Goal: Task Accomplishment & Management: Use online tool/utility

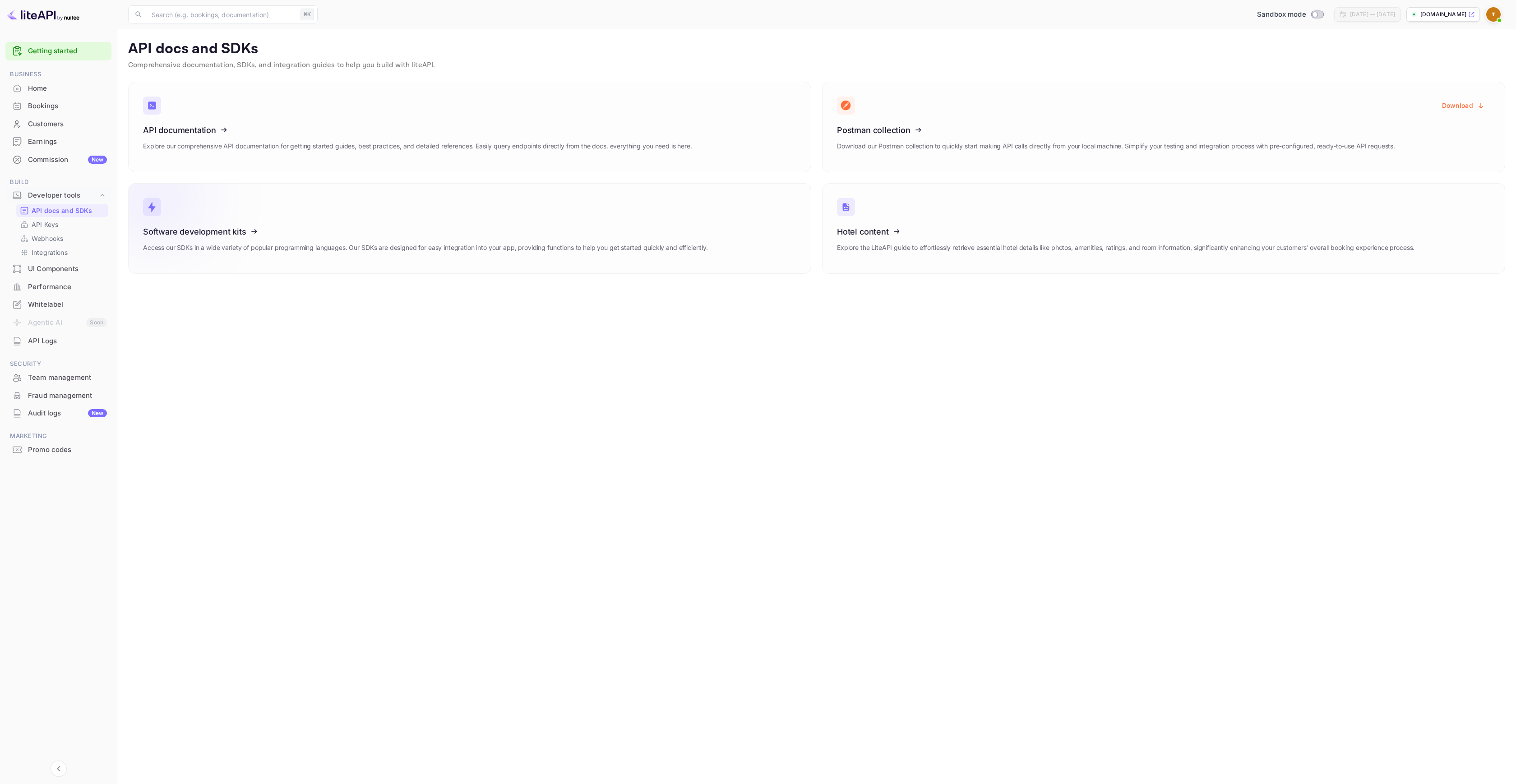
click at [388, 218] on link "Software development kits Access our SDKs in a wide variety of popular programm…" at bounding box center [469, 227] width 682 height 90
click at [50, 227] on p "API Keys" at bounding box center [45, 225] width 27 height 9
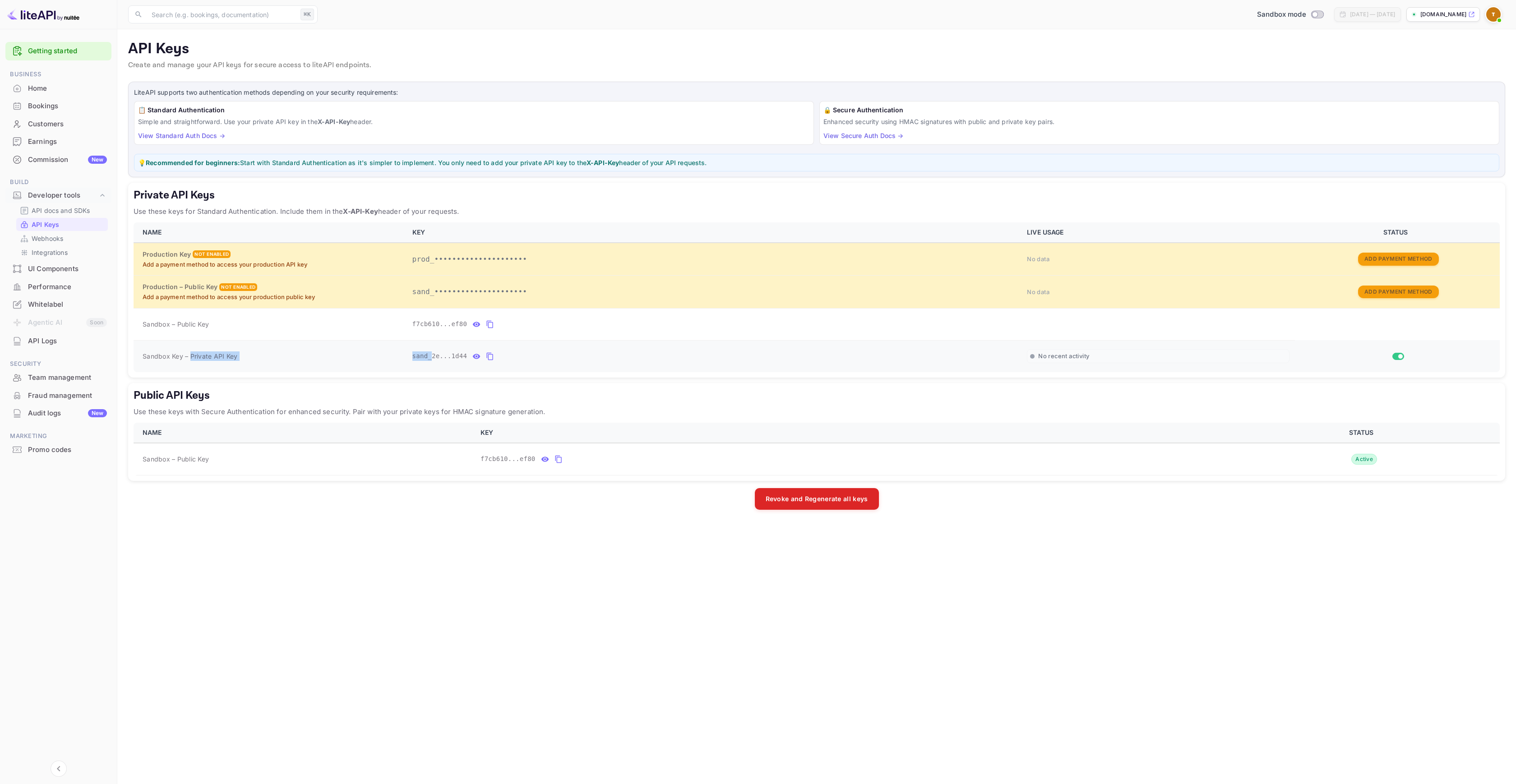
drag, startPoint x: 190, startPoint y: 355, endPoint x: 430, endPoint y: 354, distance: 240.0
click at [430, 354] on tr "Sandbox Key – Private API Key sand_2e...1d44 No recent activity" at bounding box center [816, 356] width 1366 height 32
click at [275, 360] on div "Sandbox Key – Private API Key" at bounding box center [272, 356] width 259 height 9
drag, startPoint x: 144, startPoint y: 355, endPoint x: 244, endPoint y: 355, distance: 100.0
click at [244, 355] on div "Sandbox Key – Private API Key" at bounding box center [272, 356] width 259 height 9
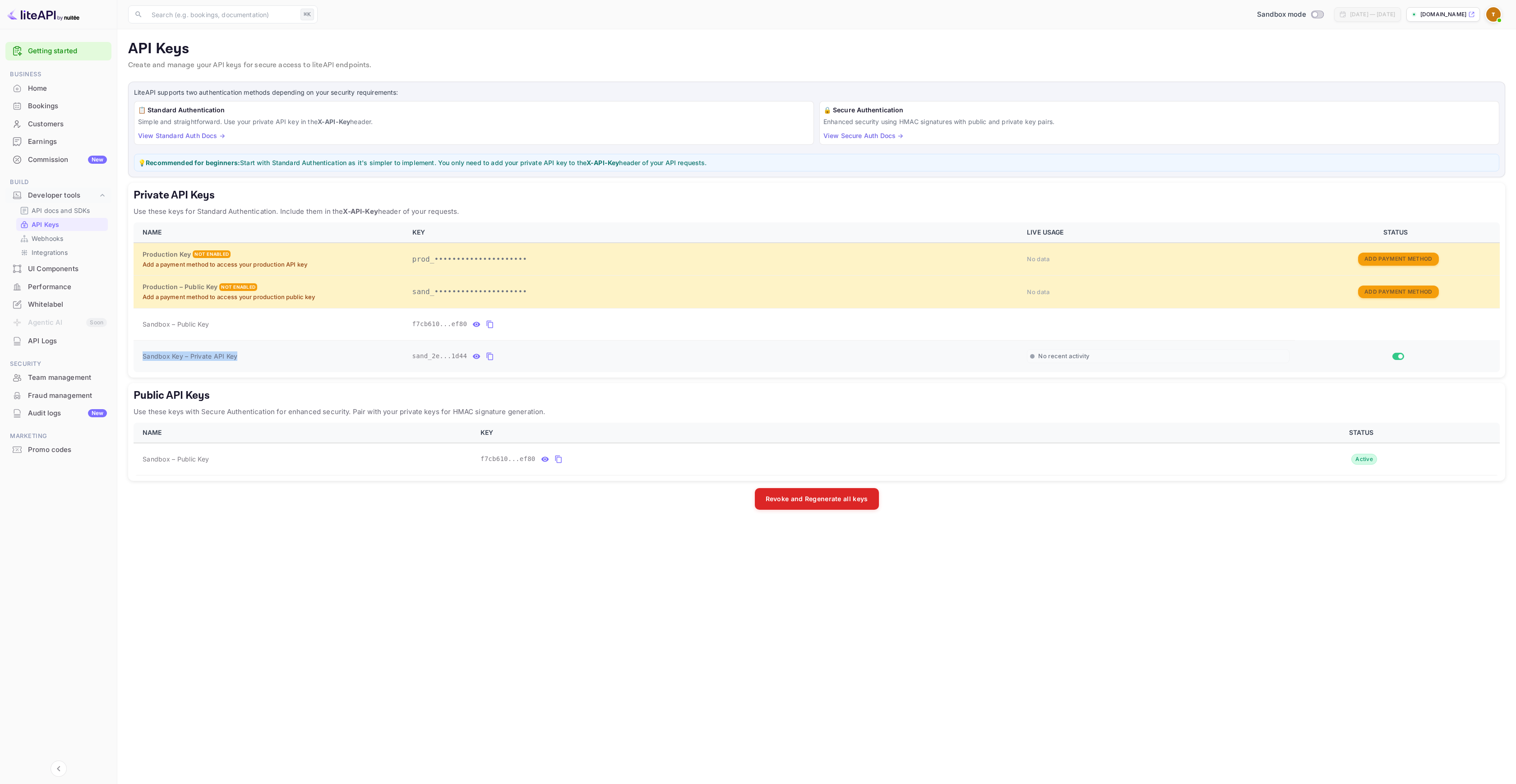
copy span "Sandbox Key – Private API Key"
click at [308, 350] on td "Sandbox Key – Private API Key" at bounding box center [269, 356] width 273 height 32
drag, startPoint x: 190, startPoint y: 356, endPoint x: 256, endPoint y: 355, distance: 66.0
click at [256, 355] on div "Sandbox Key – Private API Key" at bounding box center [272, 356] width 259 height 9
copy span "Private API Key"
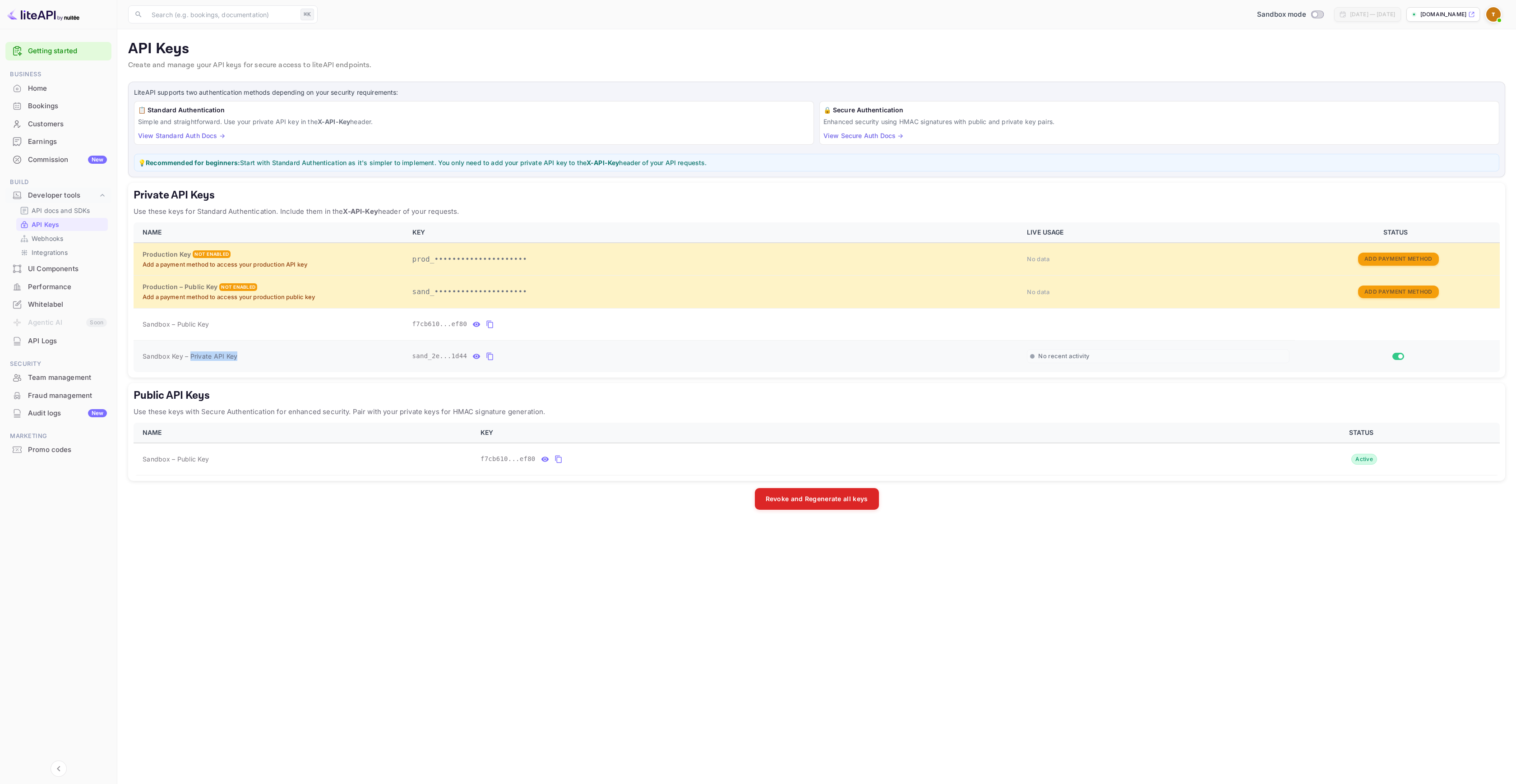
click at [491, 358] on icon "private api keys table" at bounding box center [489, 356] width 8 height 11
